Goal: Transaction & Acquisition: Download file/media

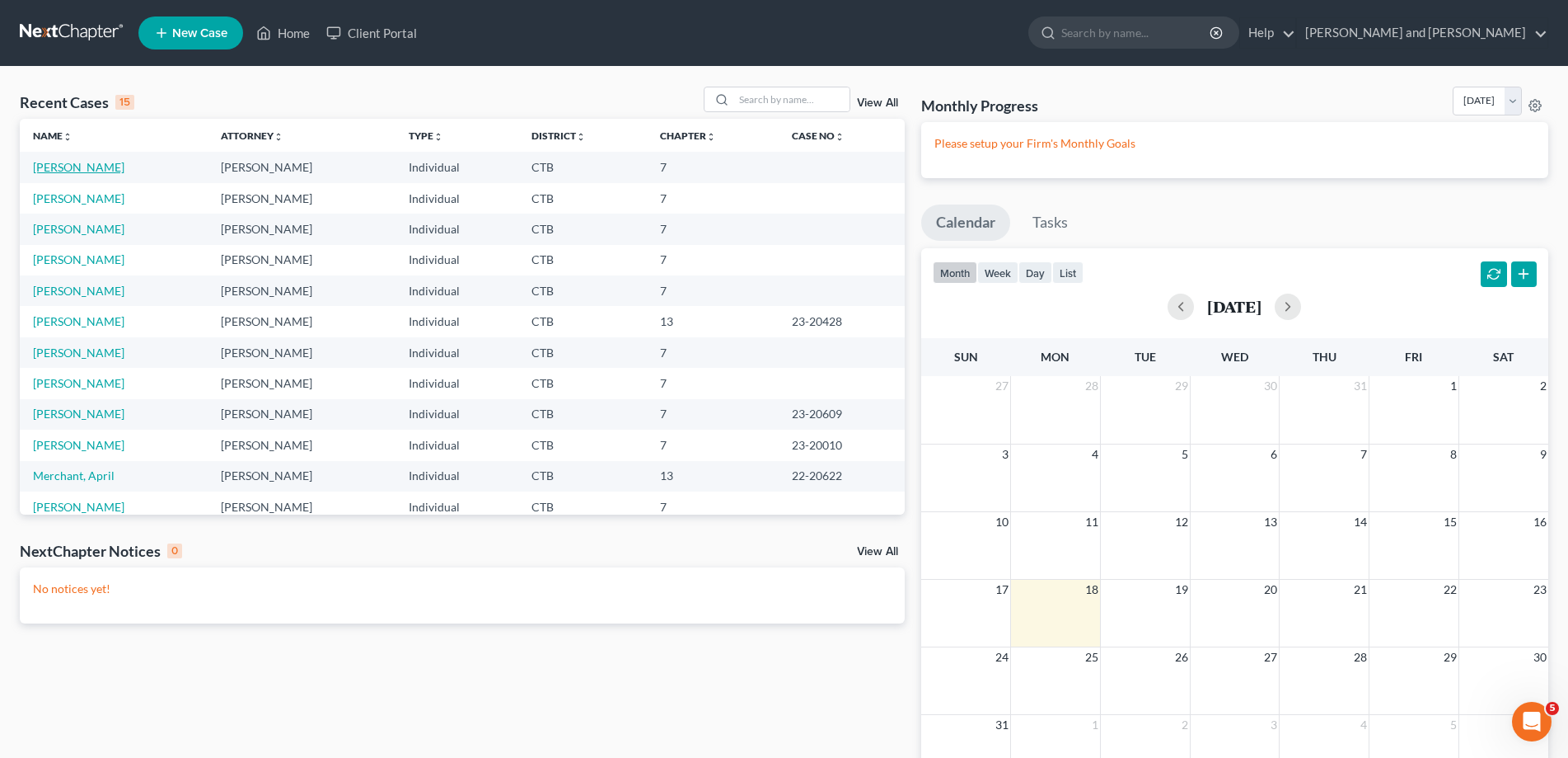
click at [62, 169] on link "[PERSON_NAME]" at bounding box center [79, 166] width 91 height 14
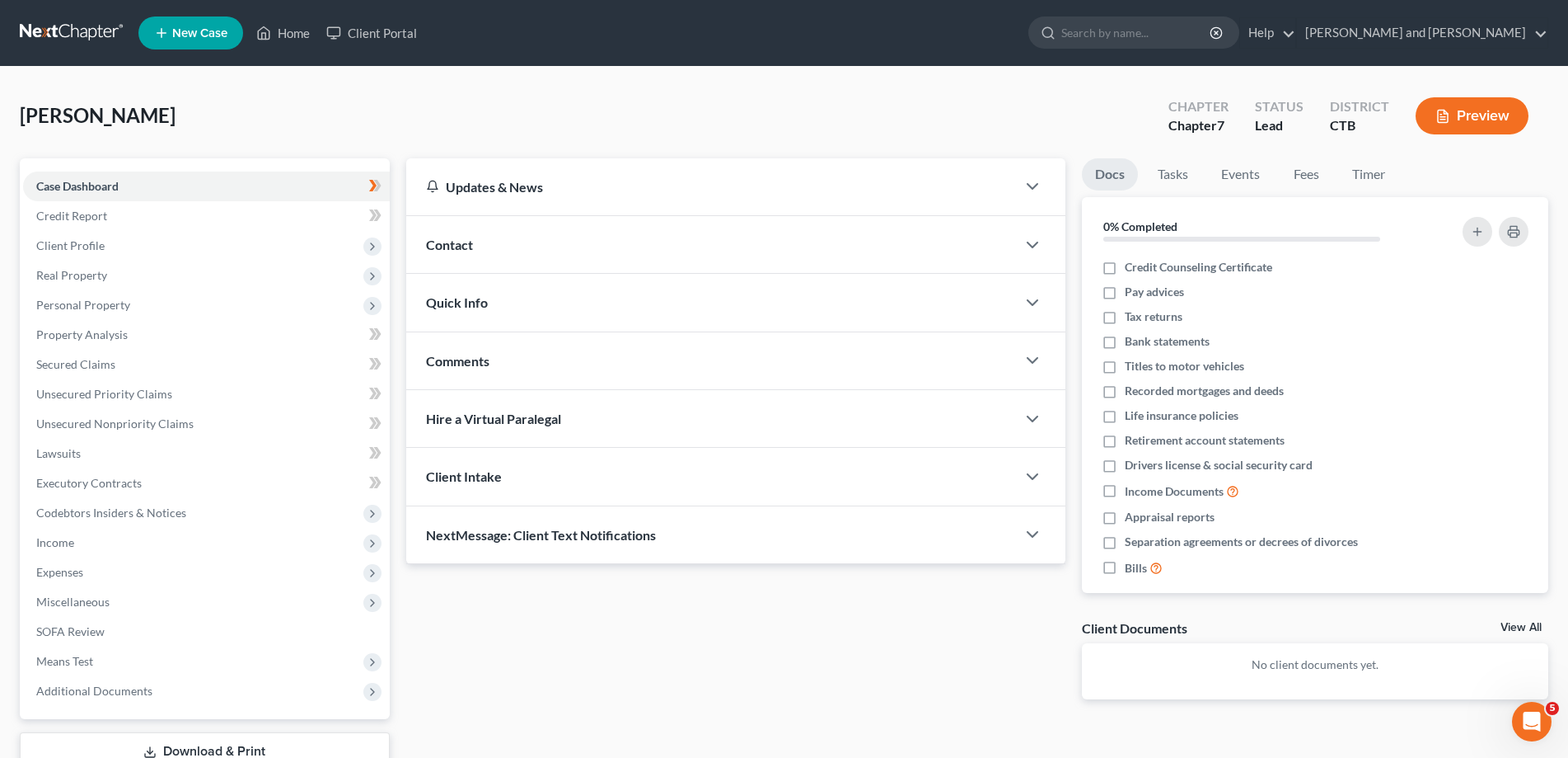
scroll to position [117, 0]
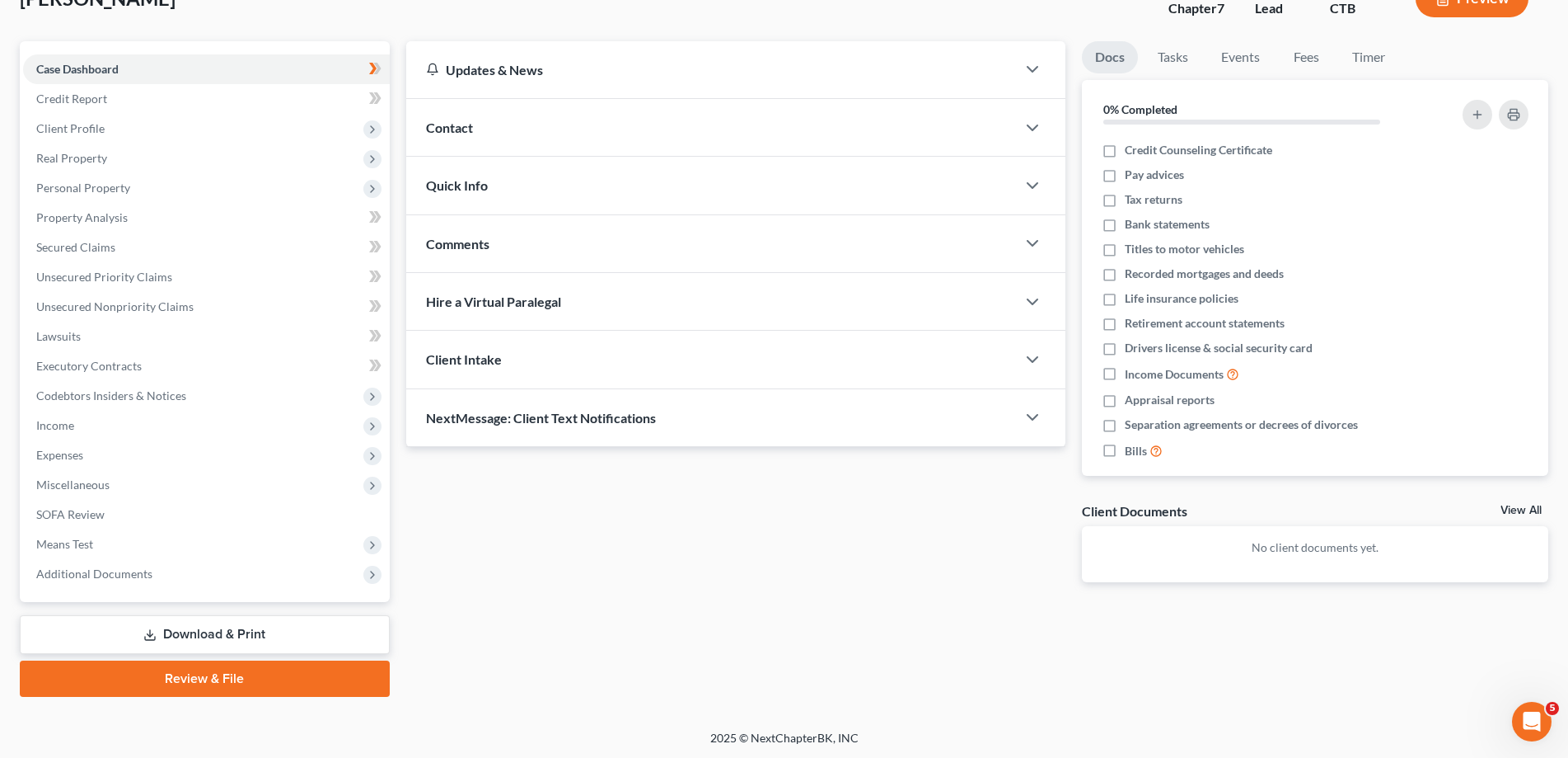
click at [206, 634] on link "Download & Print" at bounding box center [204, 634] width 370 height 39
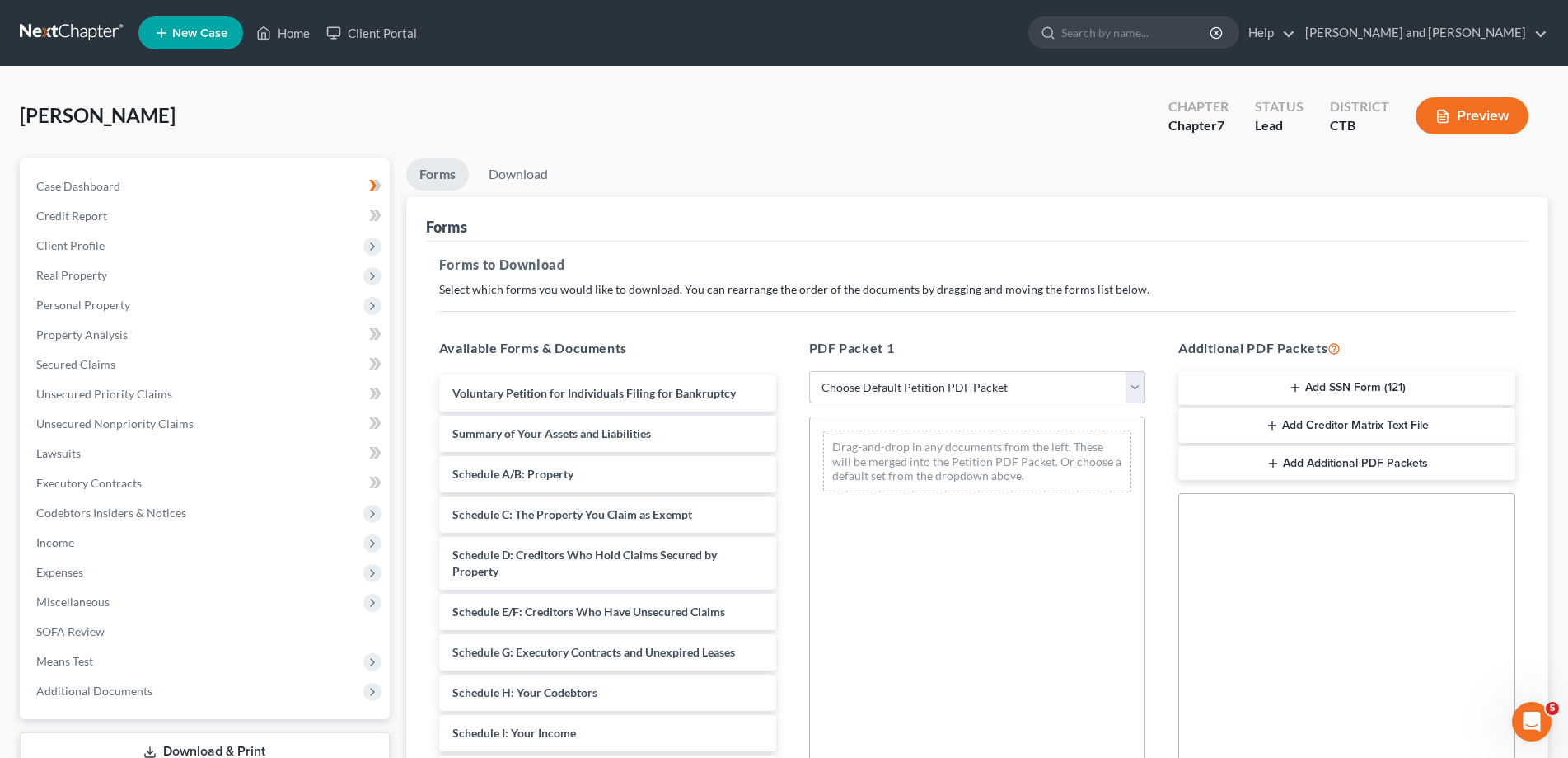
click at [809, 371] on select "Choose Default Petition PDF Packet Complete Bankruptcy Petition (all forms and …" at bounding box center [978, 387] width 337 height 33
select select "0"
click option "Complete Bankruptcy Petition (all forms and schedules)" at bounding box center [0, 0] width 0 height 0
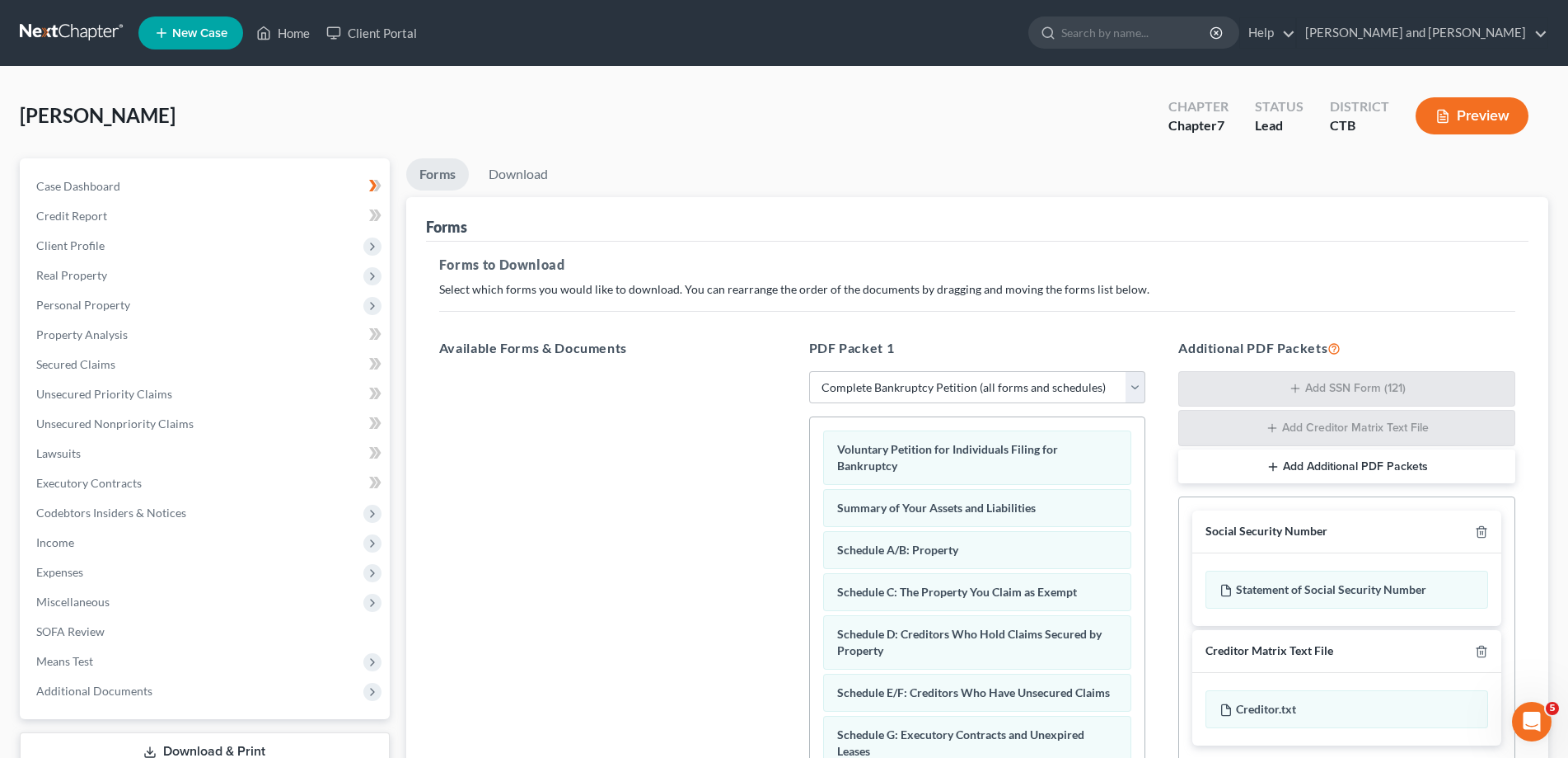
click at [1057, 311] on div "Forms to Download Select which forms you would like to download. You can rearra…" at bounding box center [978, 573] width 1103 height 664
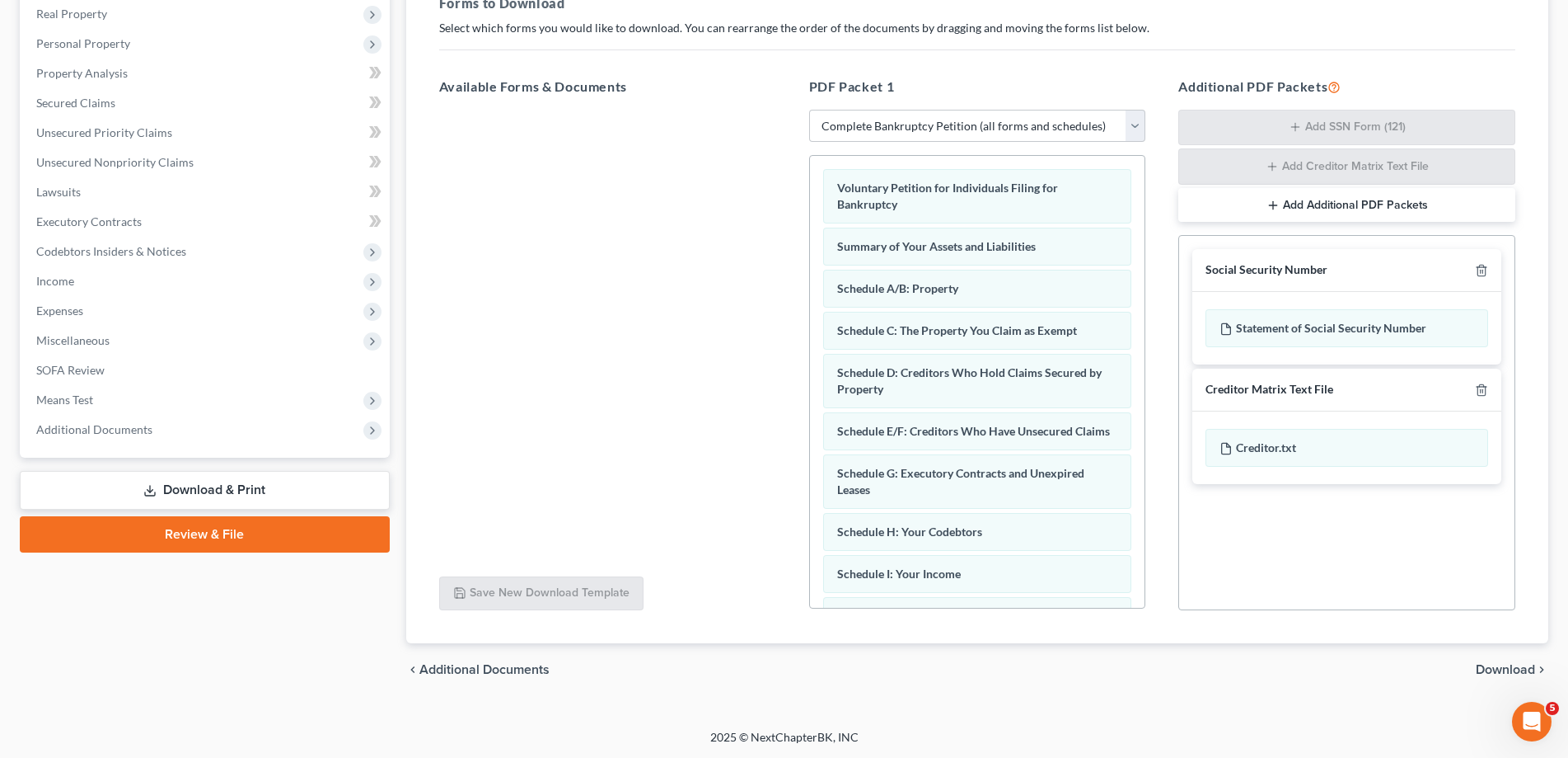
click at [1499, 667] on span "Download" at bounding box center [1505, 669] width 59 height 14
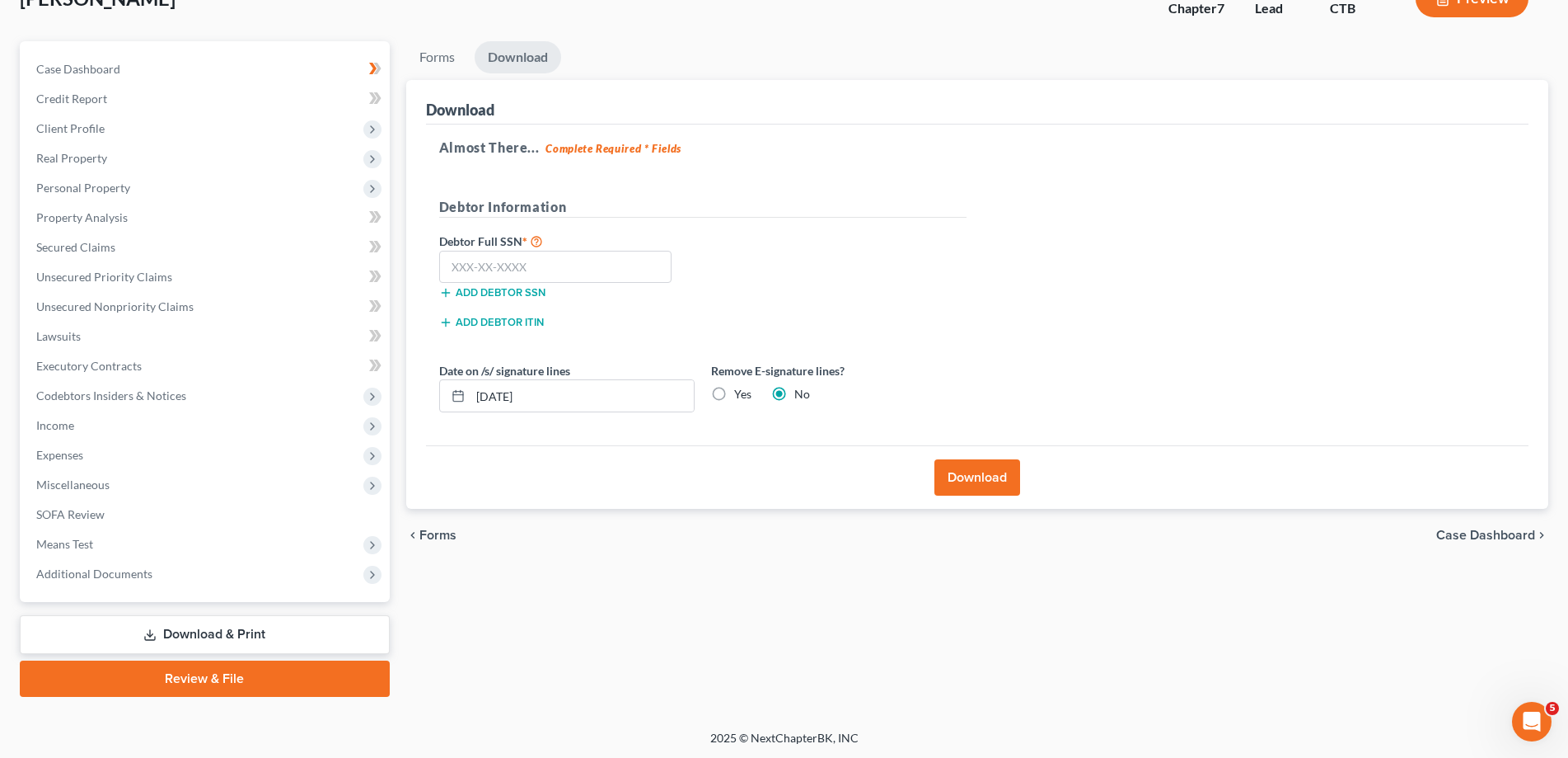
click at [970, 474] on button "Download" at bounding box center [978, 477] width 86 height 36
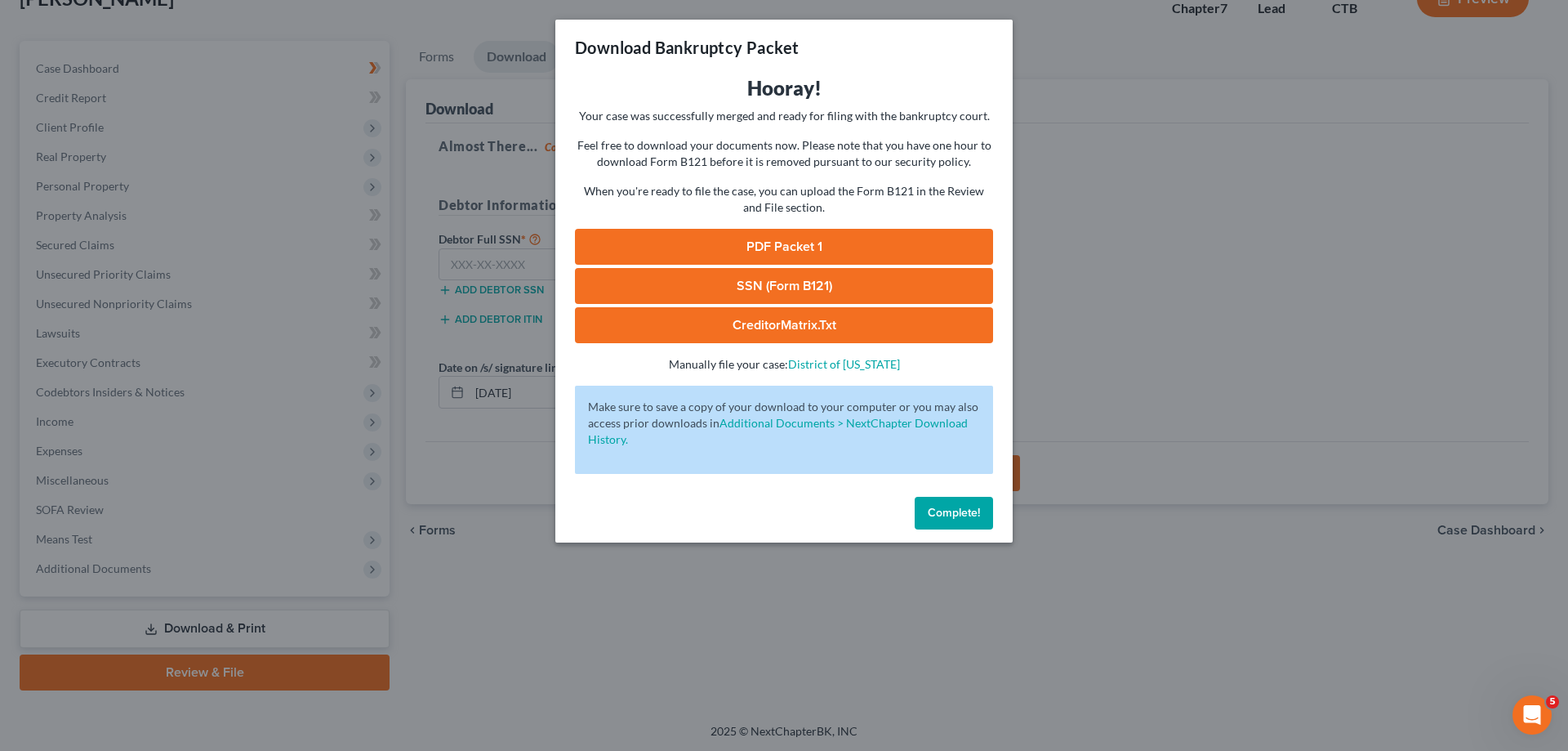
click at [801, 239] on link "PDF Packet 1" at bounding box center [784, 246] width 418 height 36
